Goal: Task Accomplishment & Management: Manage account settings

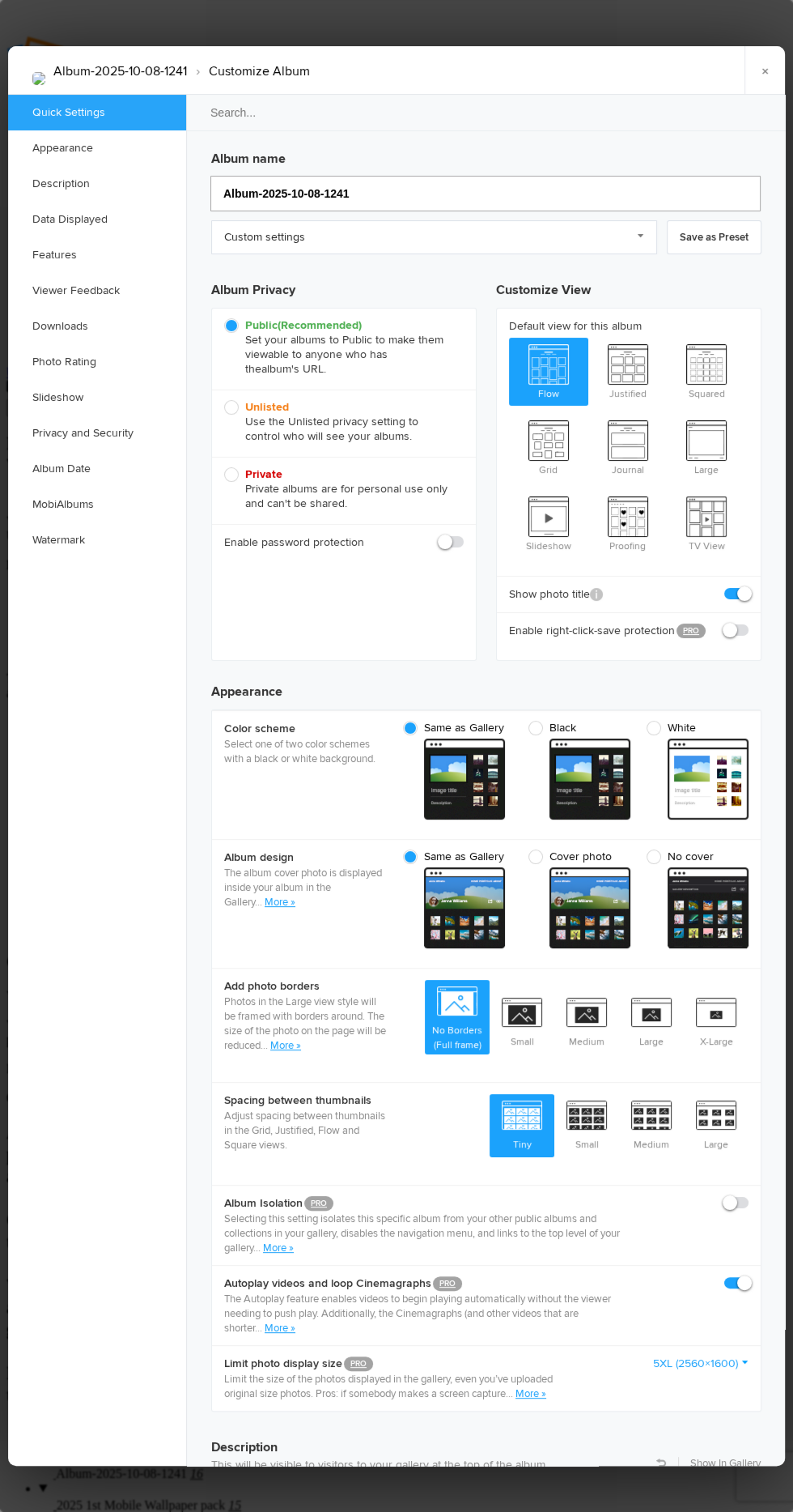
click at [574, 176] on input "Album-2025-10-08-1241" at bounding box center [485, 194] width 550 height 36
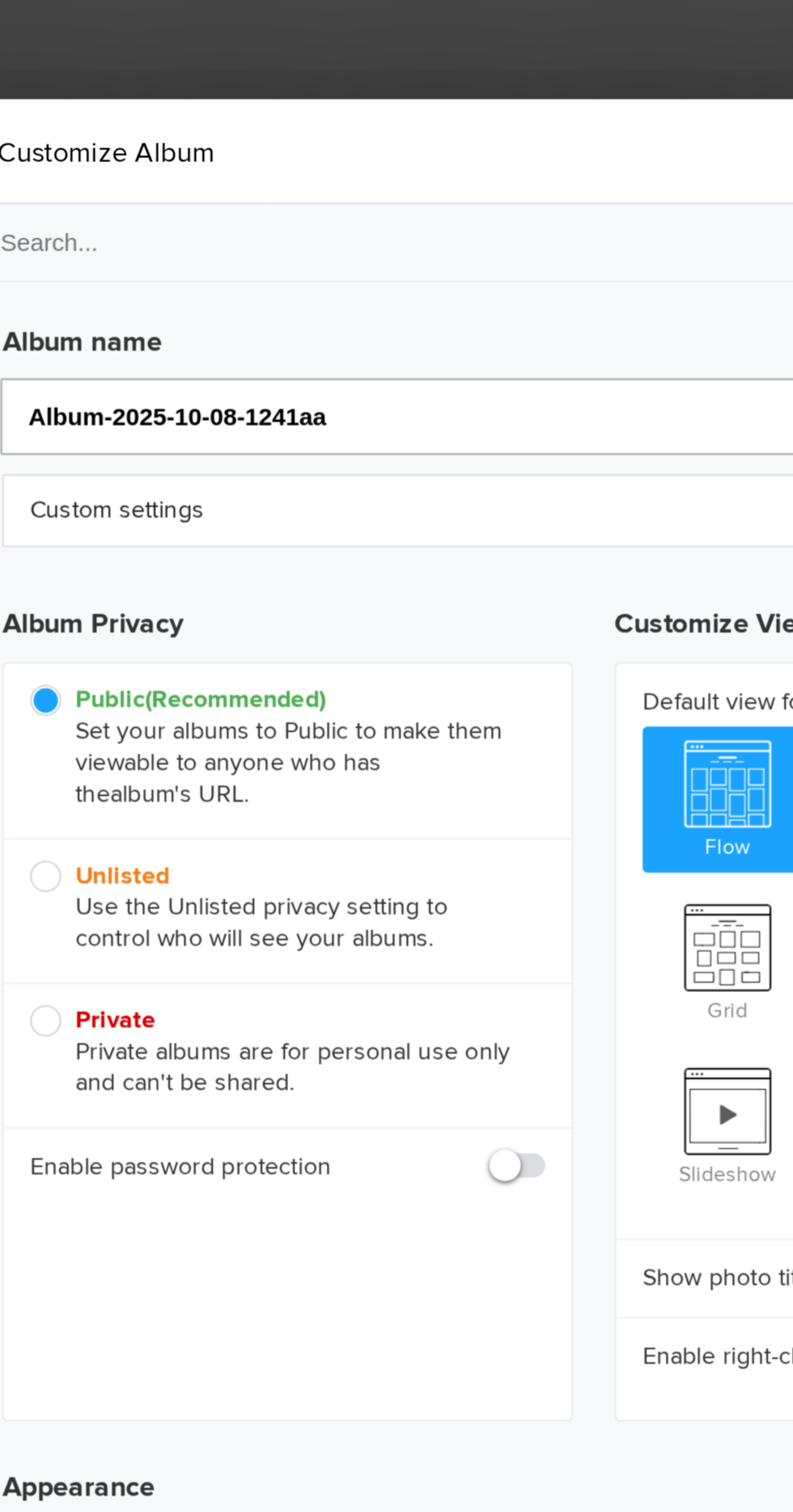
click at [354, 176] on input "Album-2025-10-08-1241aa" at bounding box center [485, 194] width 550 height 36
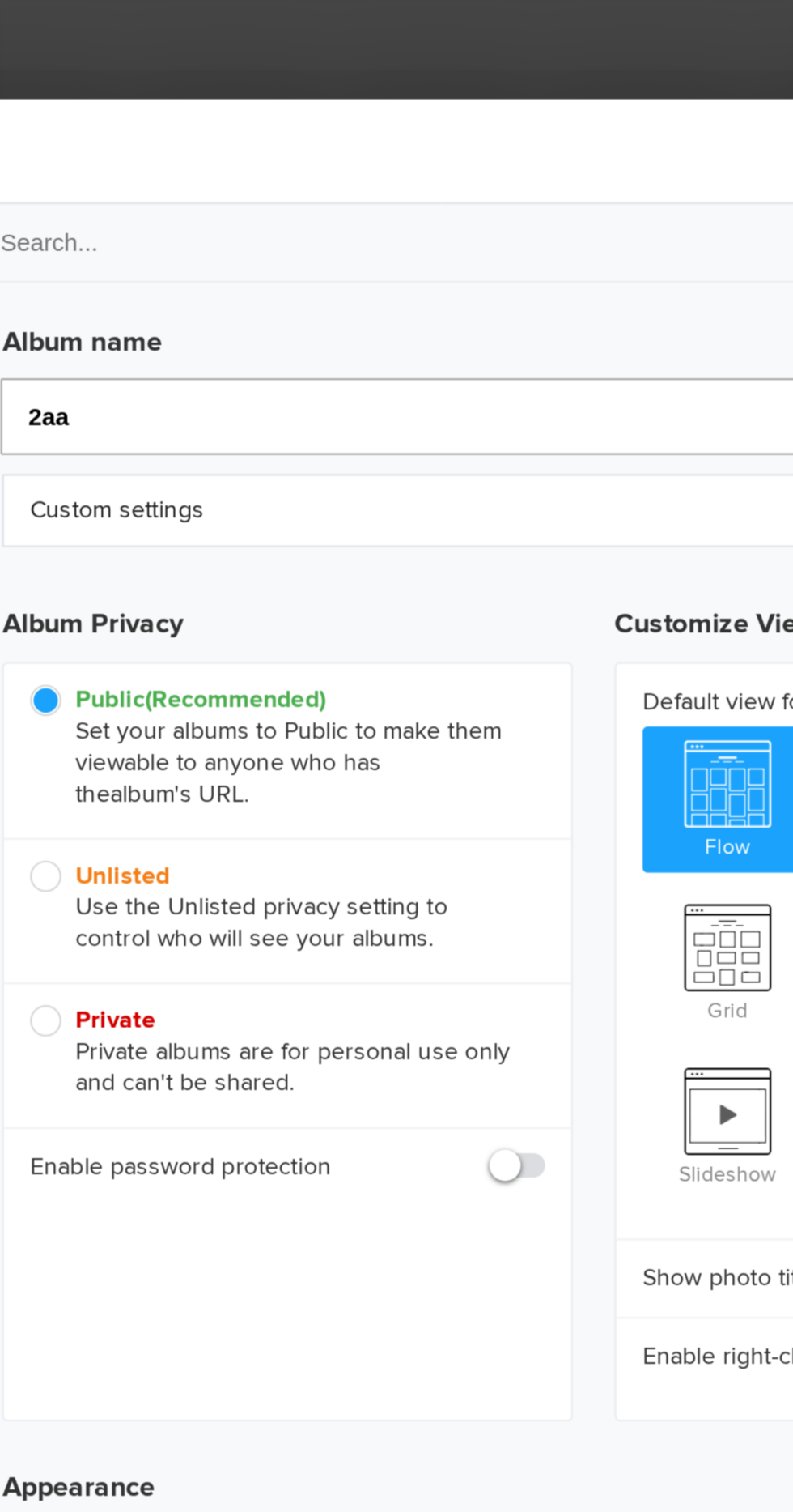
type input "20aa"
type input "Aa"
type input "2025 2aa"
type input "2025 aa"
type input "2025 2nd Maa"
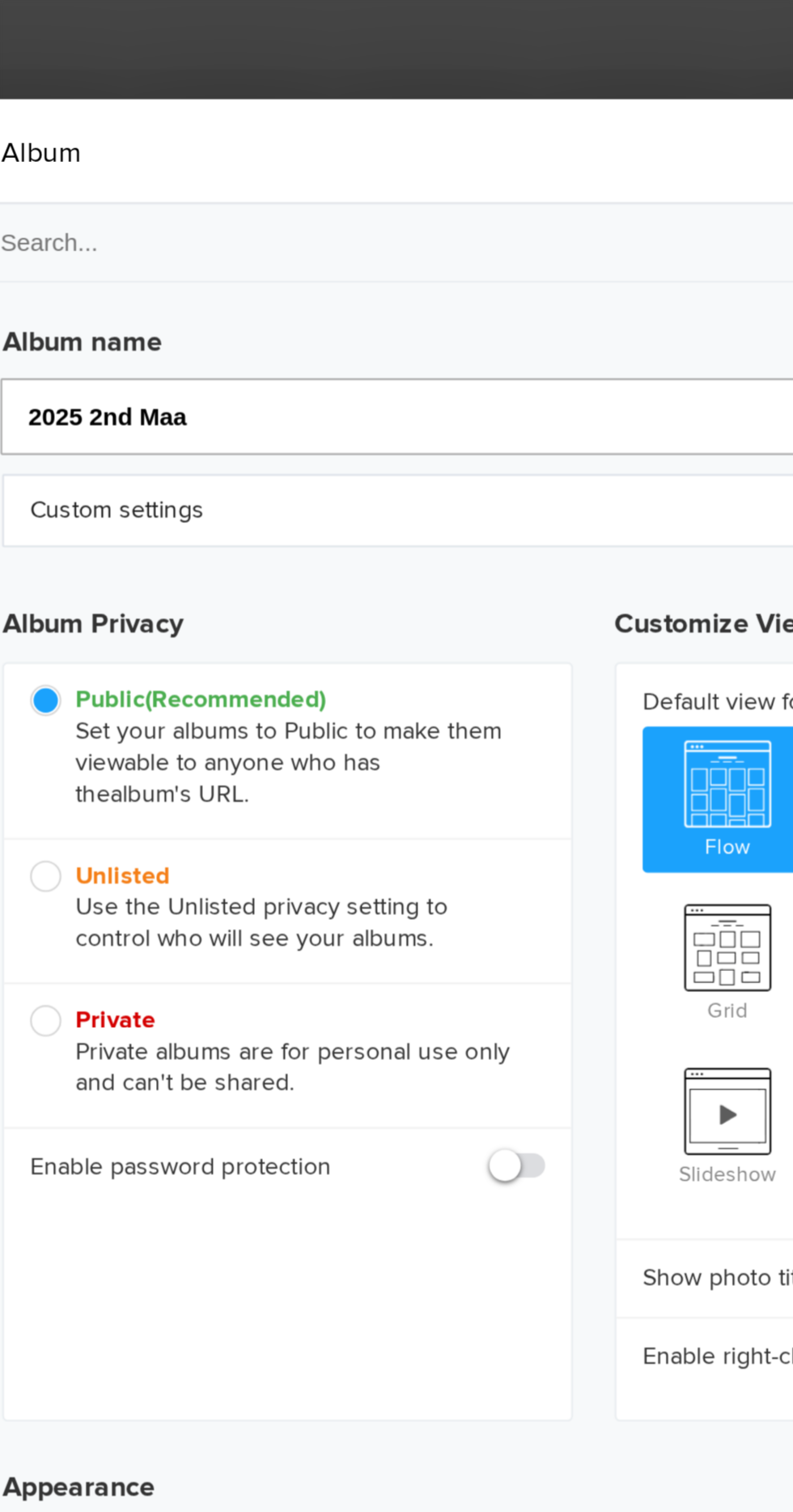
type input "2025 2nd aa"
type input "2025 2nd Mobile Waaa"
type input "2025 2nd Mobile aa"
type input "2025 2nd Mobile Wallpaper aa"
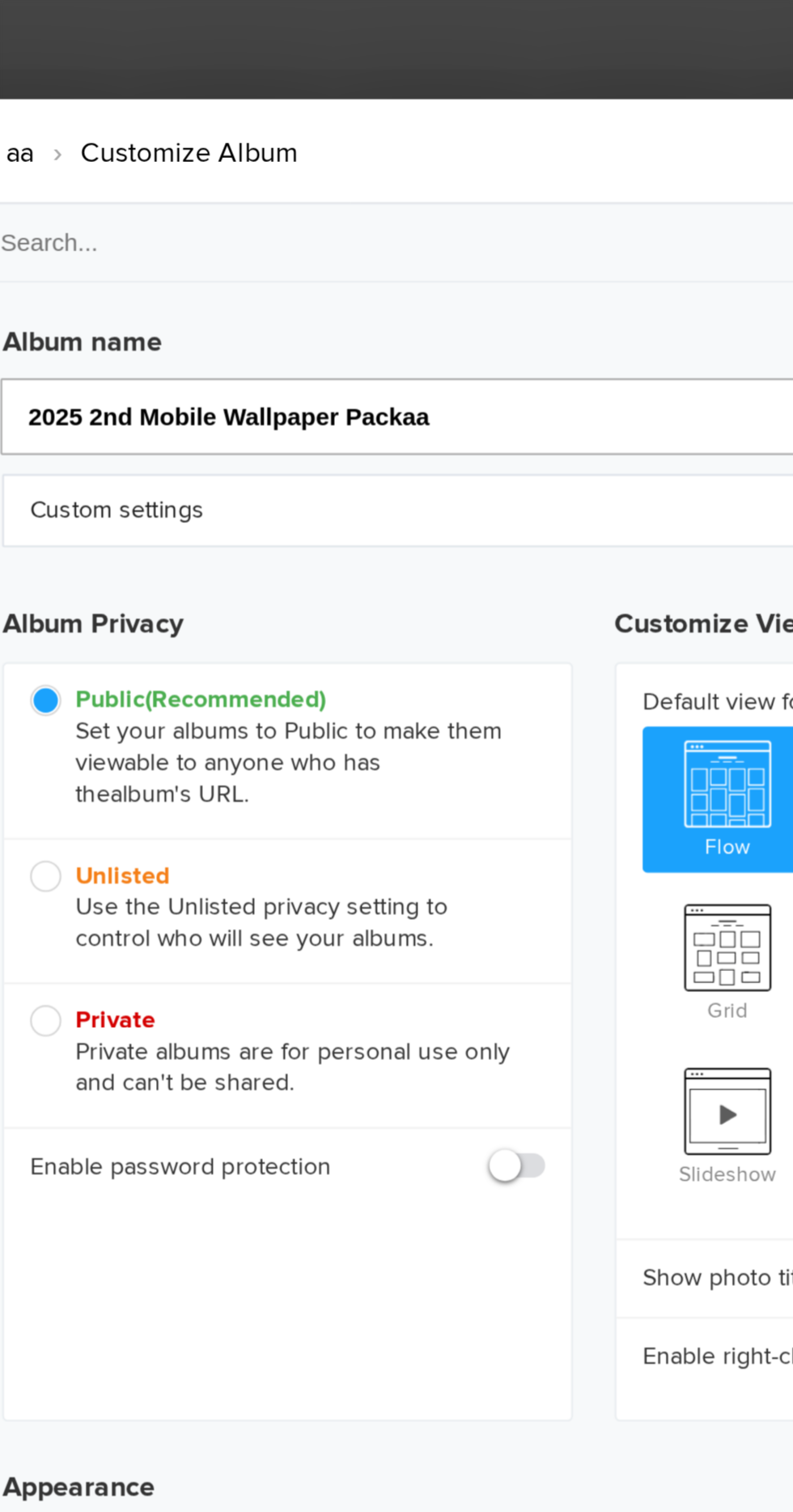
click at [515, 176] on input "2025 2nd Mobile Wallpaper Packaa" at bounding box center [485, 194] width 550 height 36
type input "2025 2nd Mobile Wallpaper Pack"
click at [502, 221] on link "Custom settings" at bounding box center [435, 237] width 446 height 34
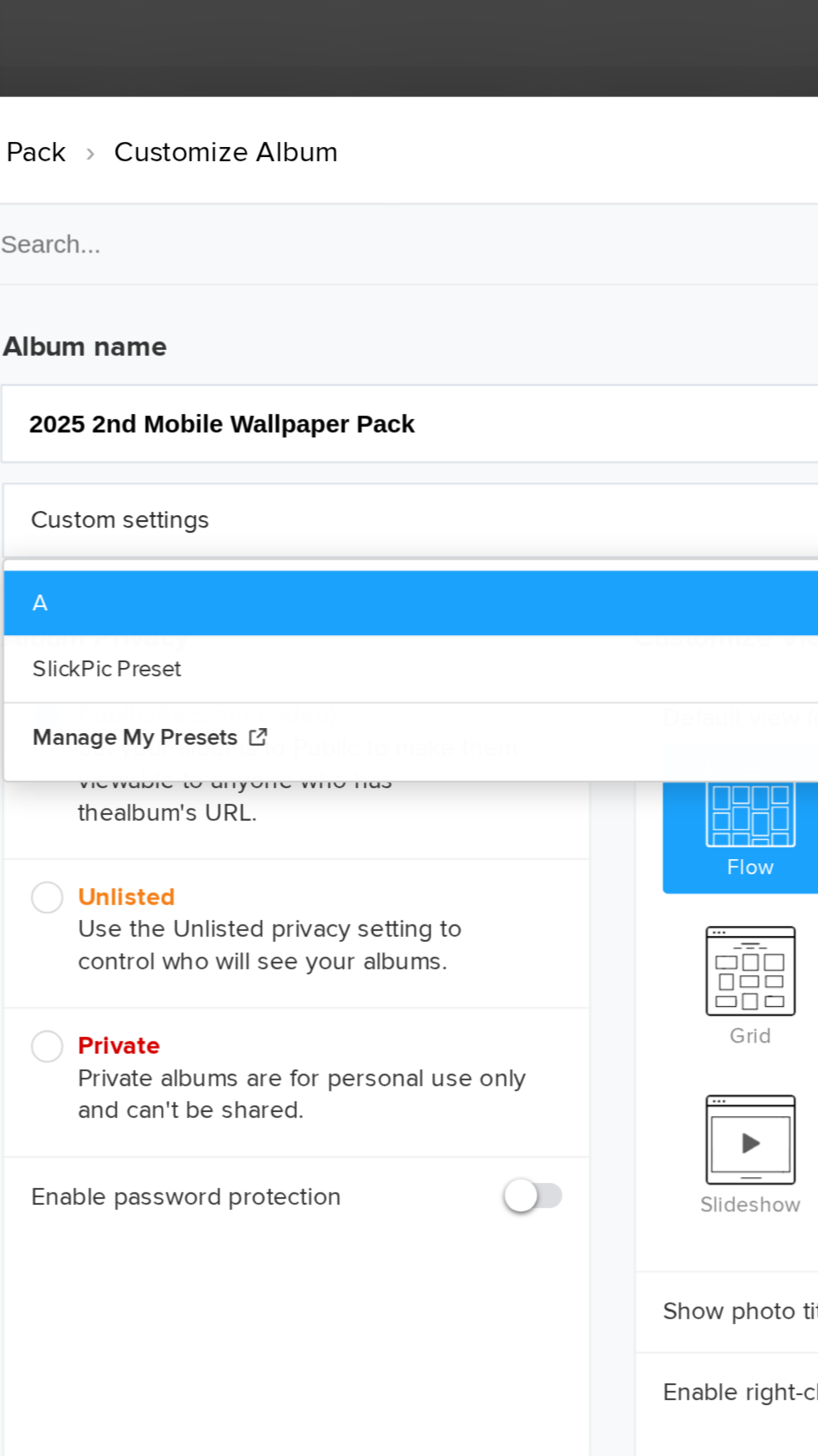
click at [238, 265] on link "A" at bounding box center [448, 280] width 459 height 30
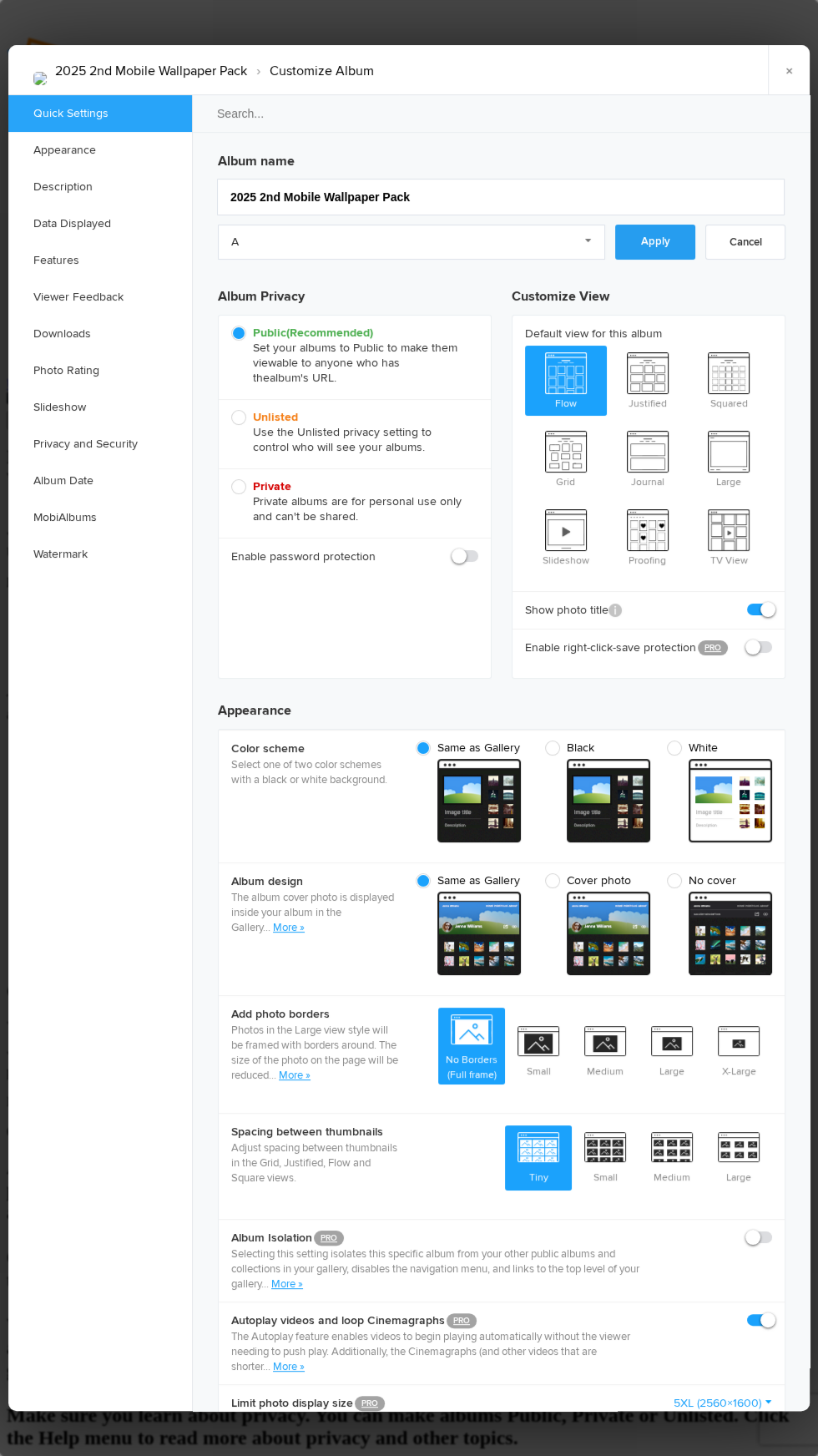
click at [655, 225] on link "Apply" at bounding box center [655, 242] width 80 height 35
checkbox input "false"
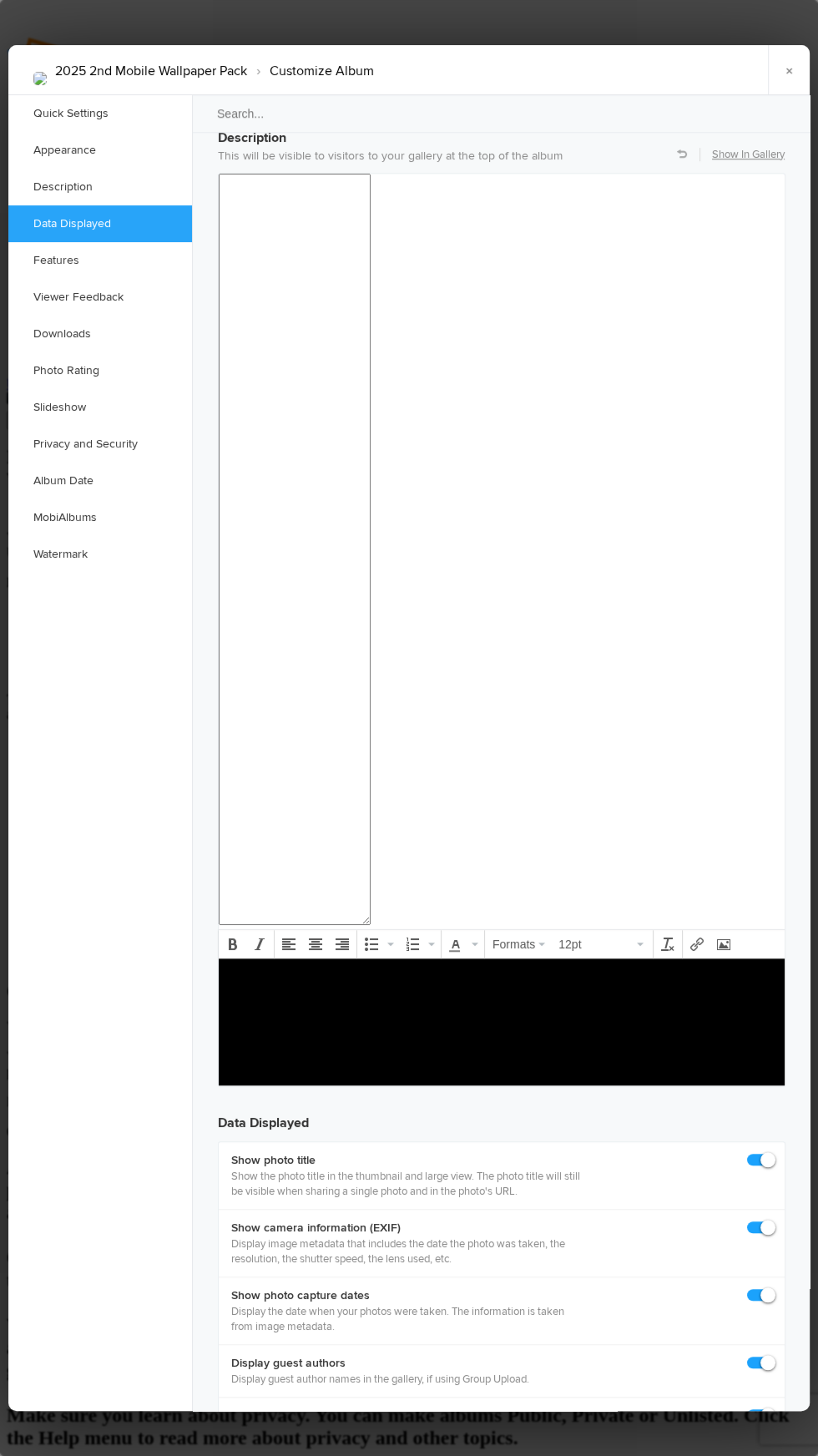
scroll to position [1356, 0]
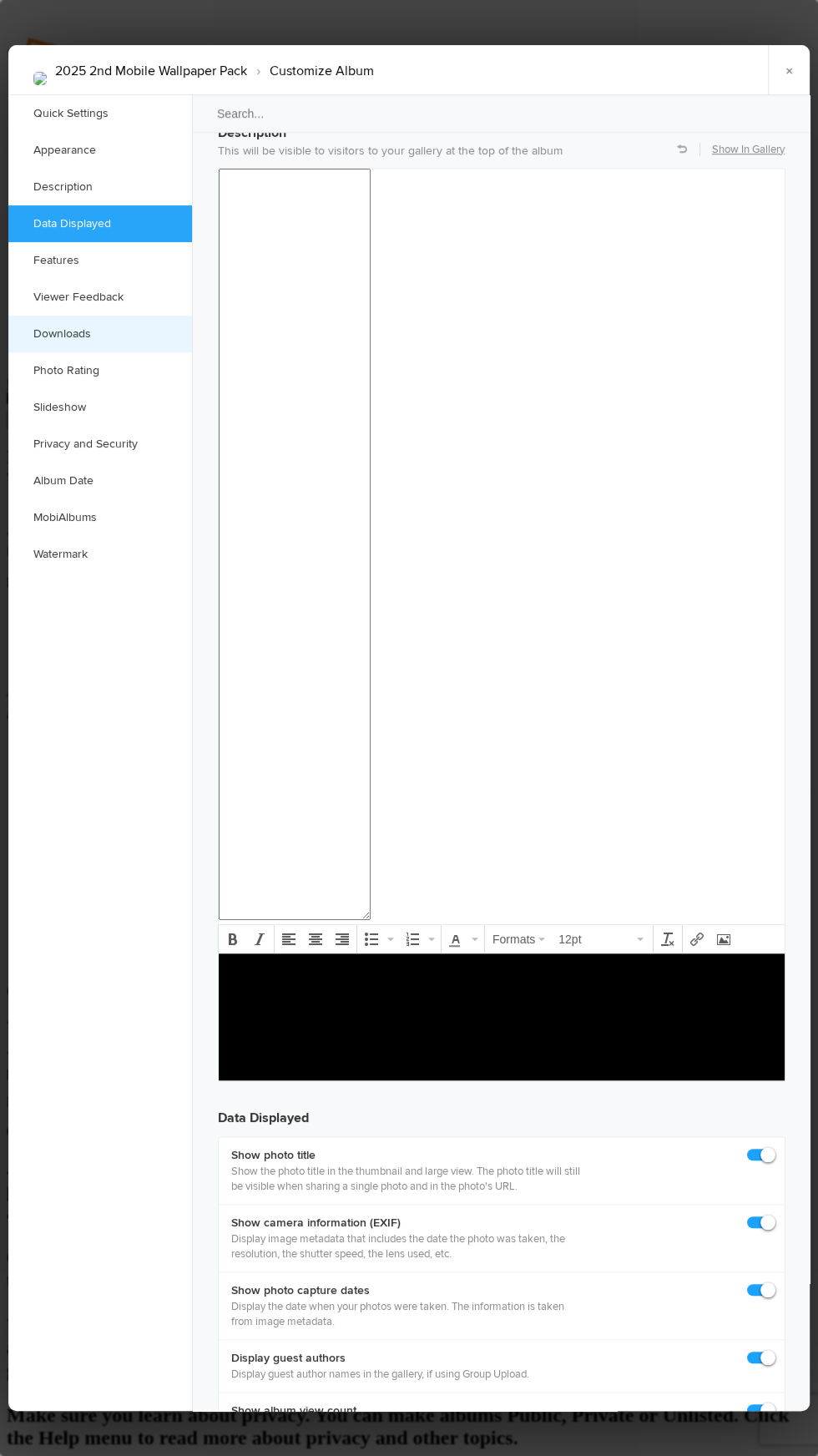
click at [141, 315] on link "Downloads" at bounding box center [100, 334] width 183 height 37
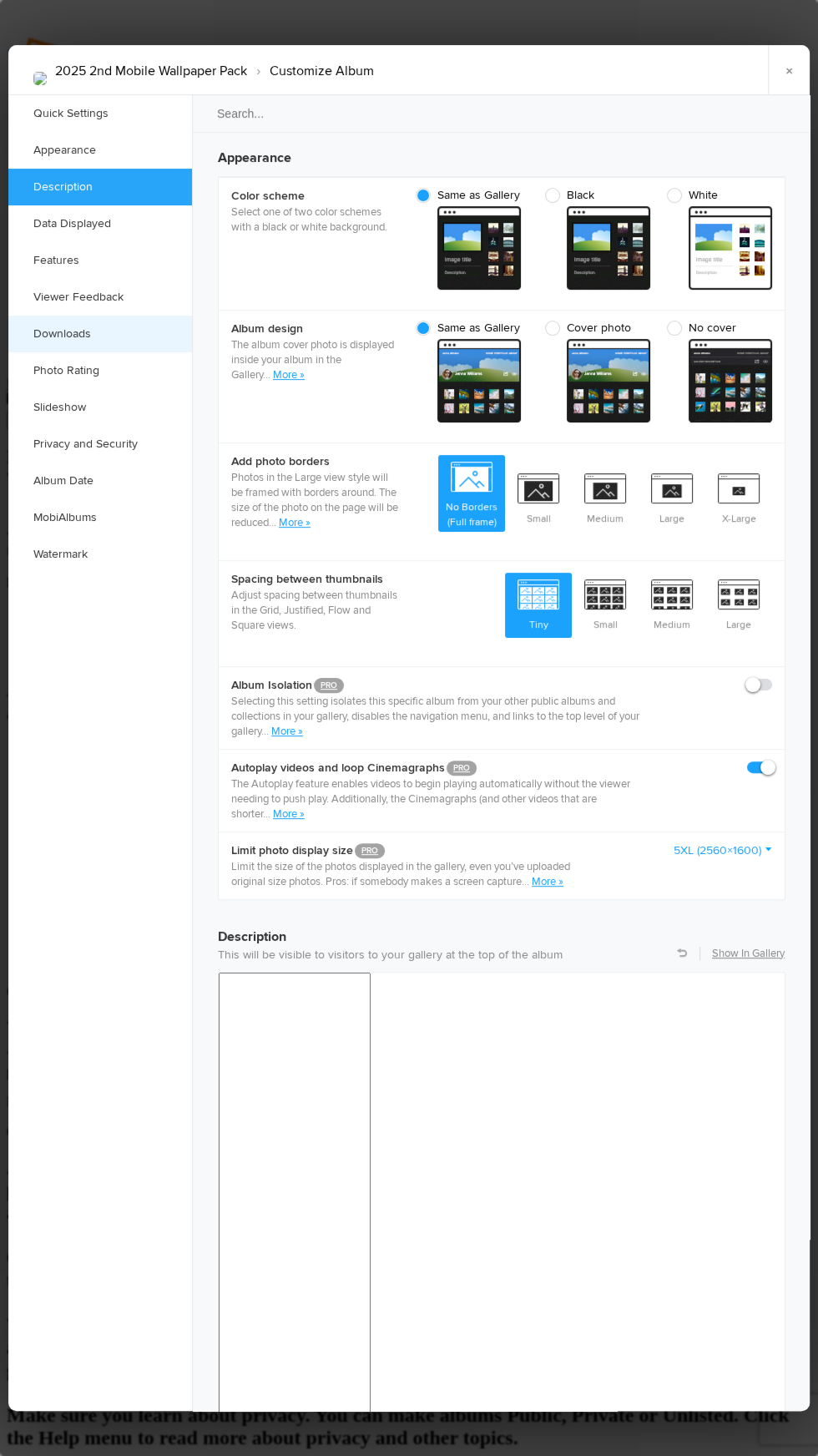
scroll to position [0, 0]
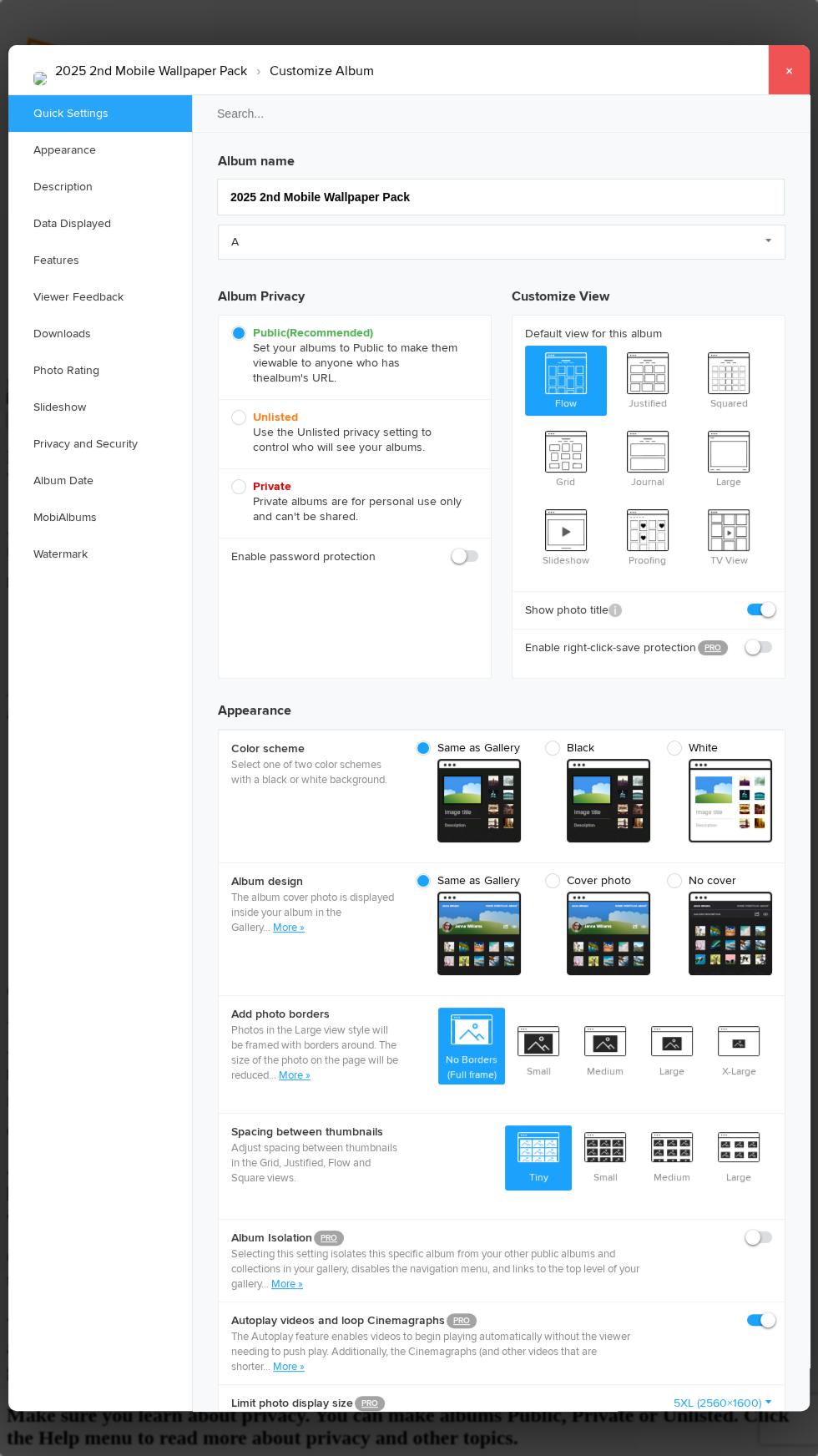
click at [789, 45] on link "×" at bounding box center [789, 70] width 42 height 50
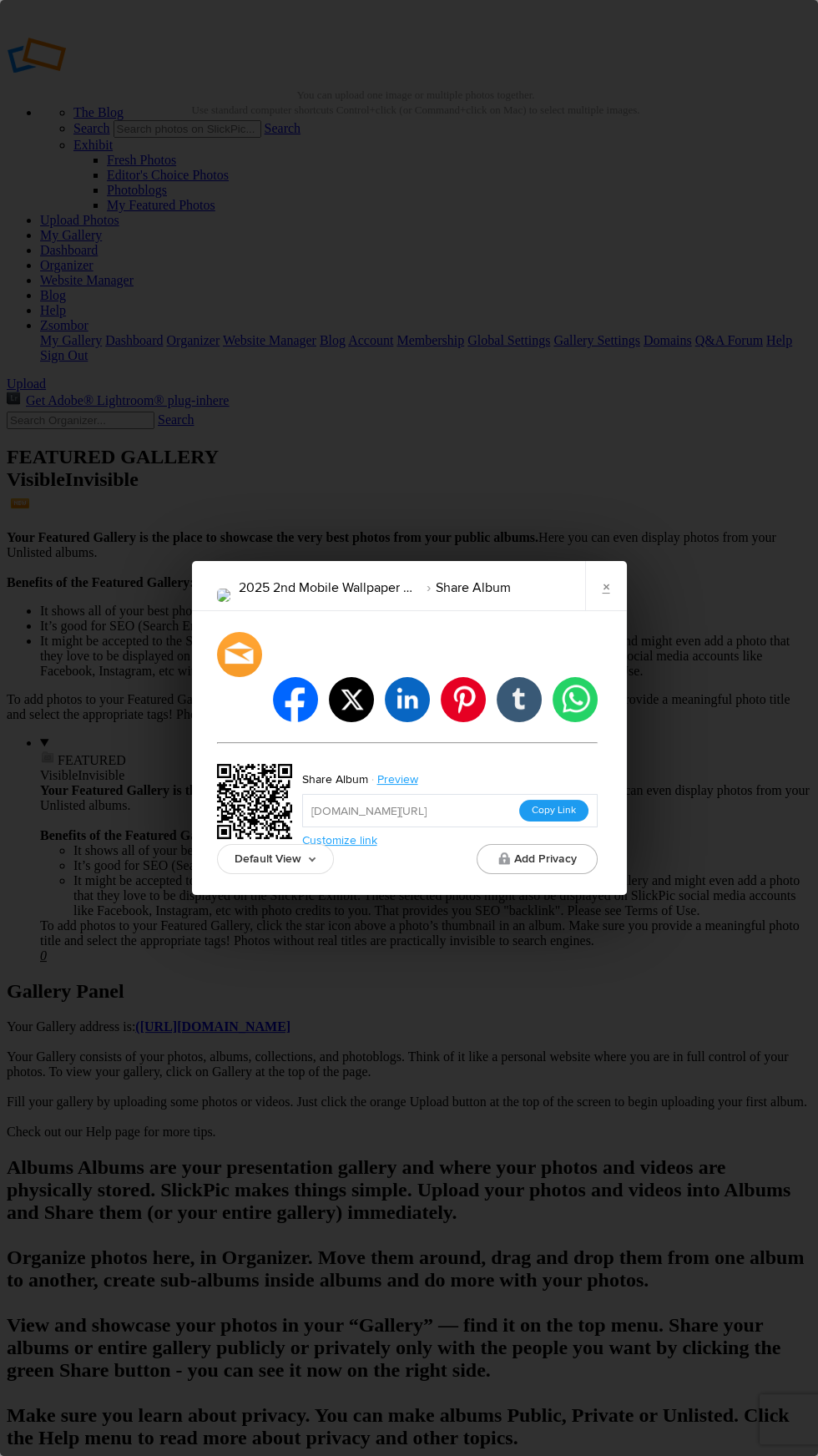
click at [581, 800] on button "Copy Link" at bounding box center [554, 811] width 70 height 22
click at [605, 610] on link "×" at bounding box center [606, 586] width 42 height 50
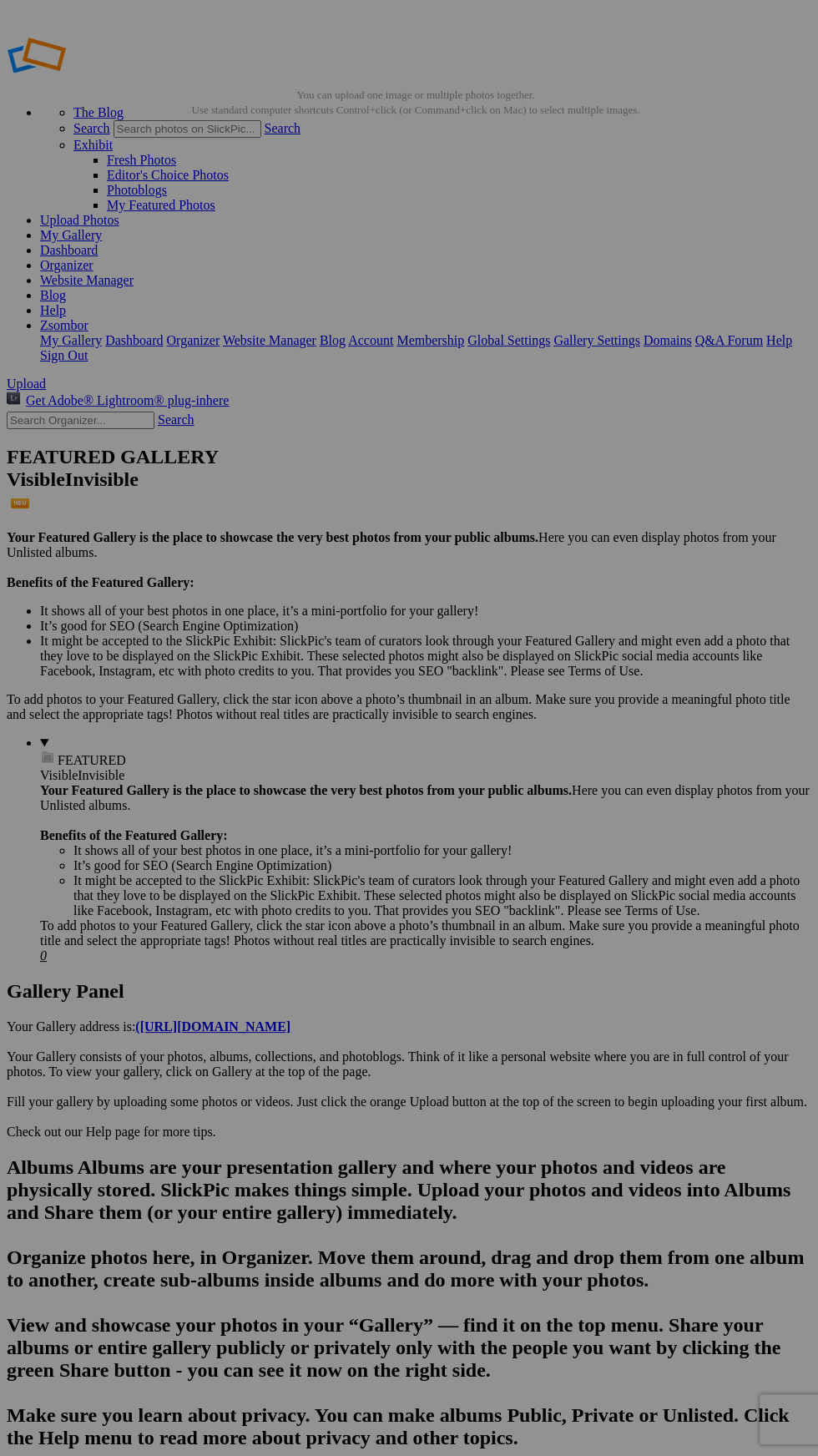
click at [88, 318] on link "Zsombor" at bounding box center [64, 325] width 49 height 14
click at [102, 228] on link "My Gallery" at bounding box center [71, 235] width 61 height 14
